Goal: Navigation & Orientation: Go to known website

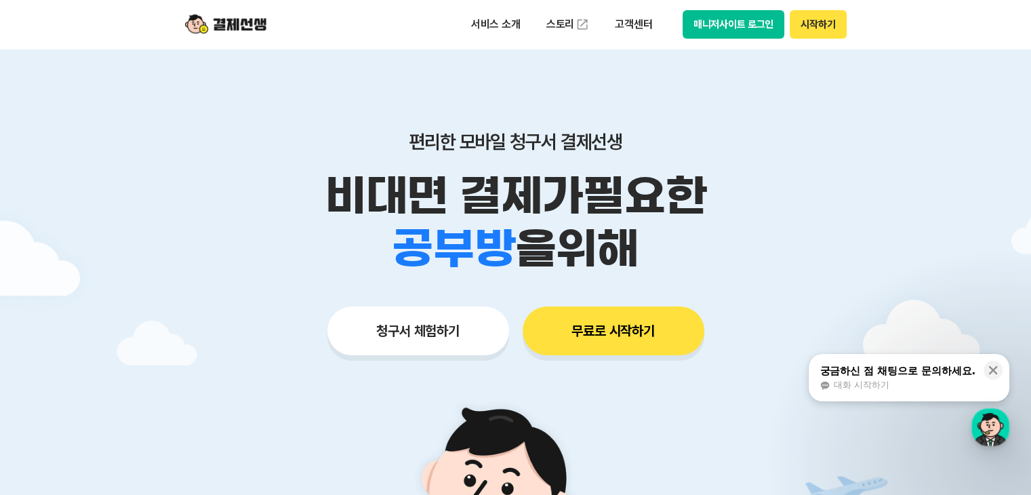
click at [738, 23] on button "매니저사이트 로그인" at bounding box center [734, 24] width 102 height 28
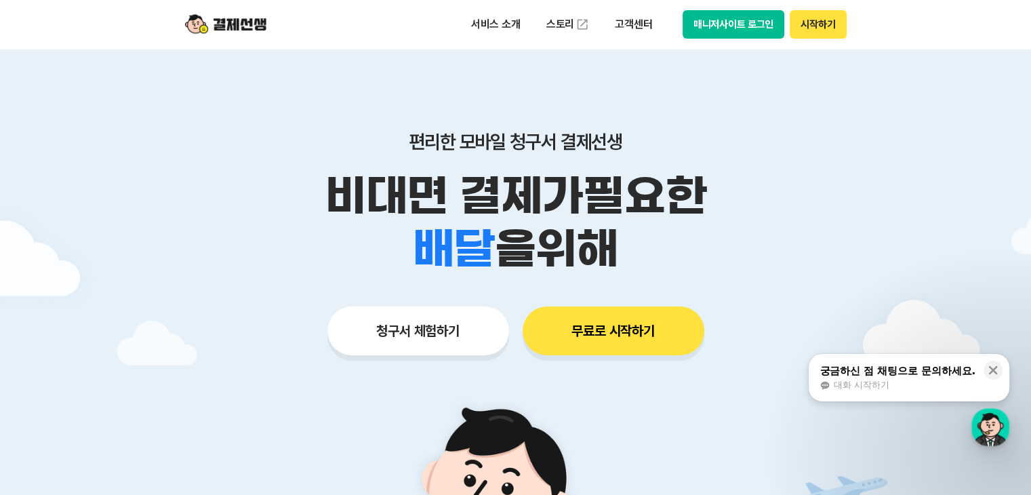
click at [724, 27] on button "매니저사이트 로그인" at bounding box center [734, 24] width 102 height 28
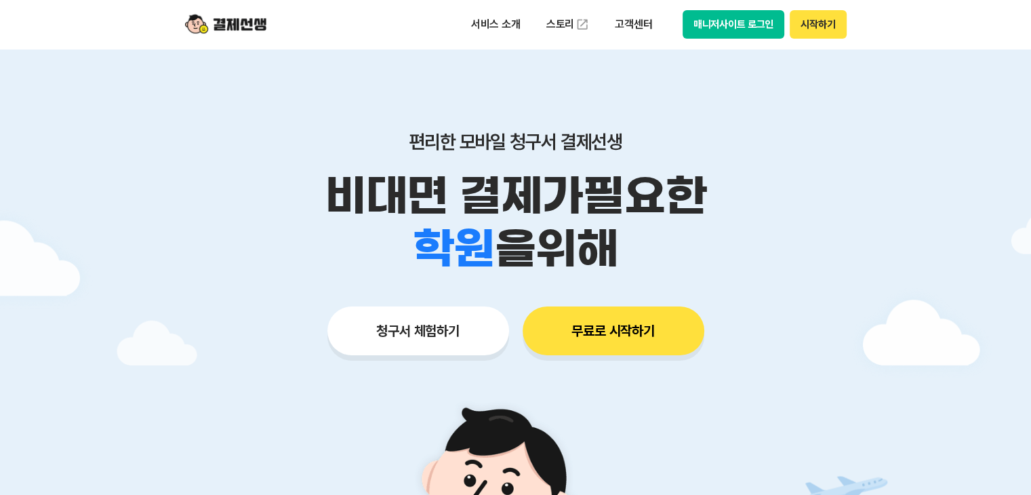
click at [704, 22] on button "매니저사이트 로그인" at bounding box center [734, 24] width 102 height 28
